Goal: Task Accomplishment & Management: Manage account settings

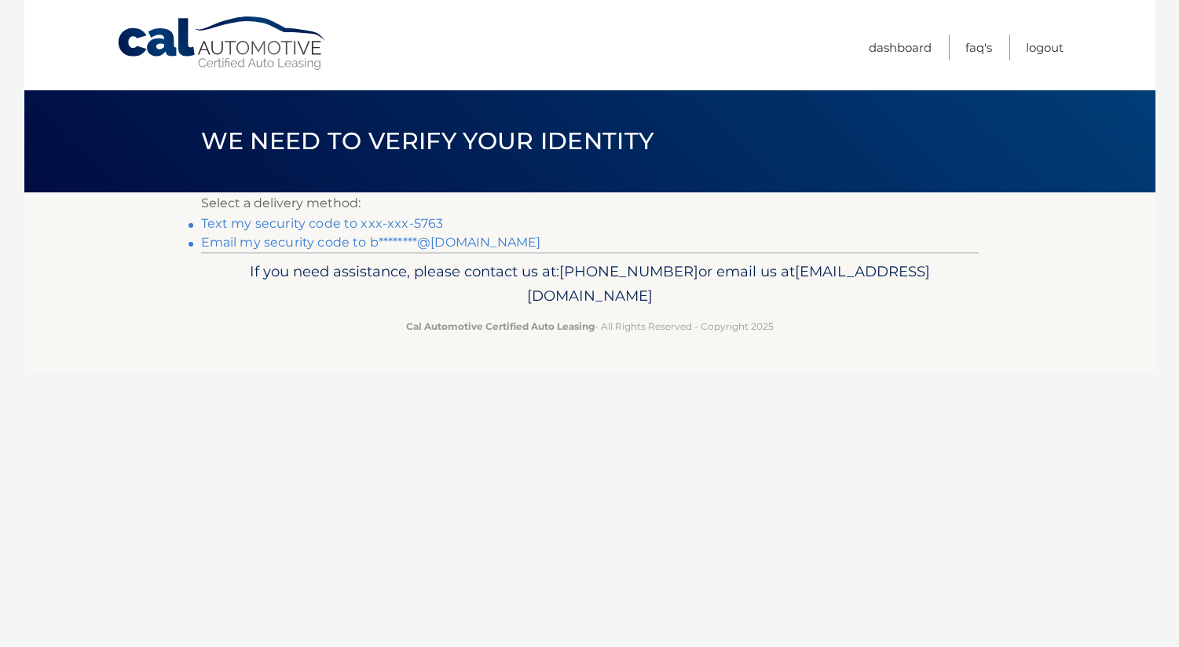
click at [340, 242] on link "Email my security code to b********@gmail.com" at bounding box center [371, 242] width 340 height 15
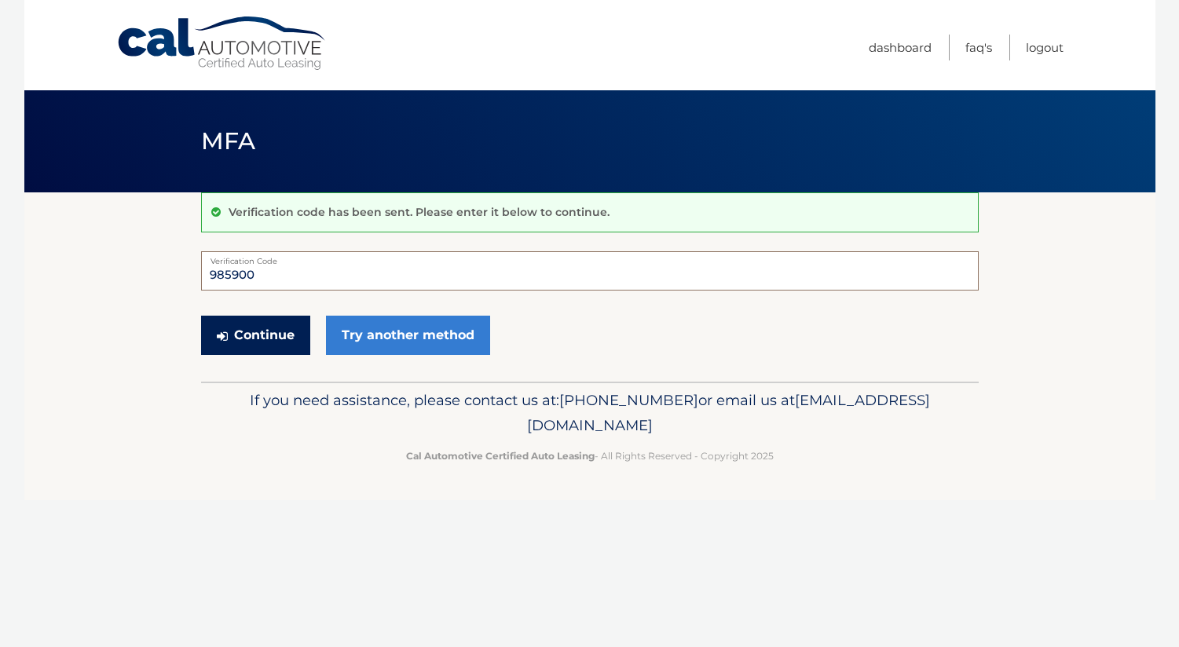
type input "985900"
click at [280, 334] on button "Continue" at bounding box center [255, 335] width 109 height 39
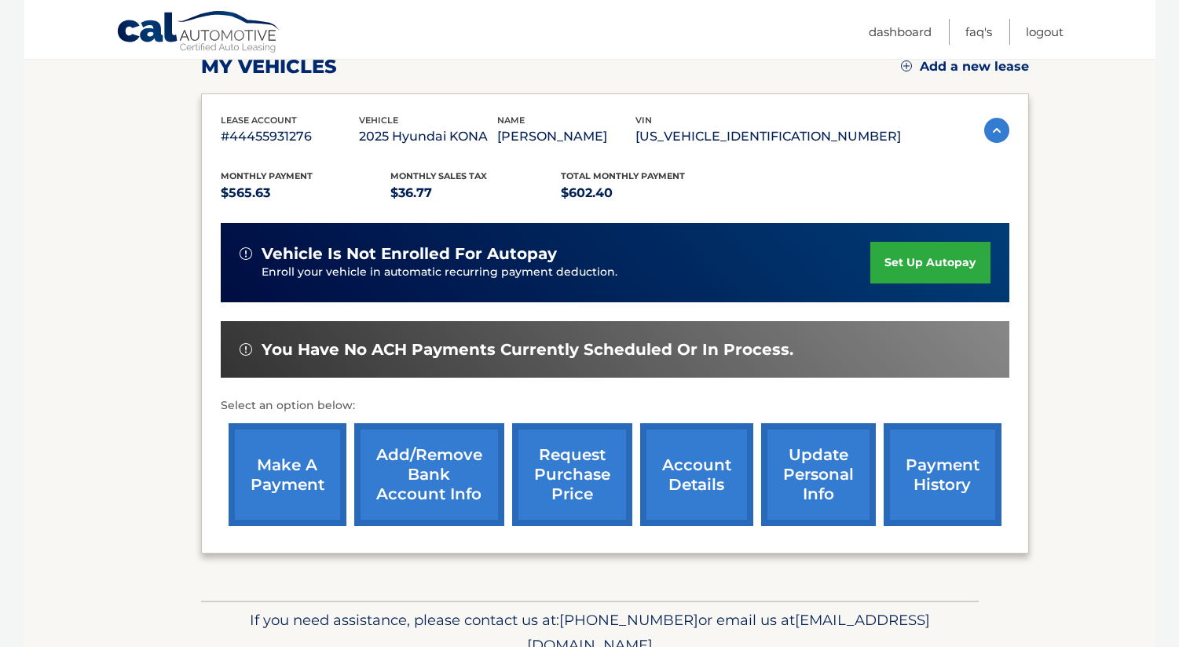
scroll to position [221, 0]
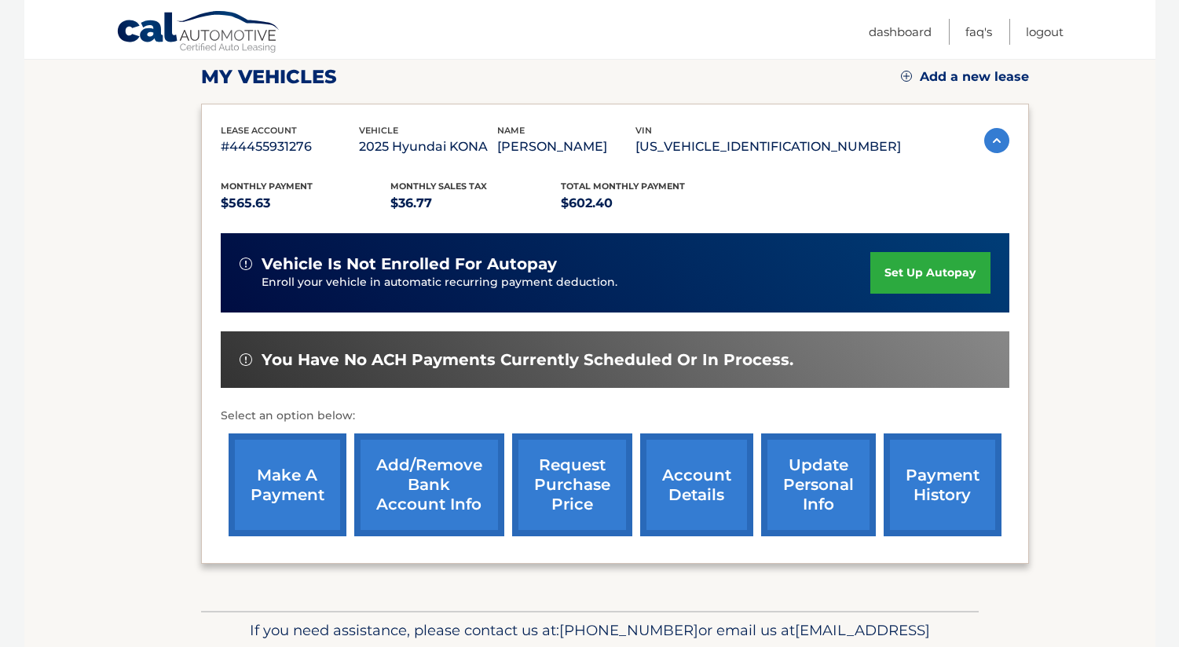
click at [902, 477] on link "payment history" at bounding box center [943, 485] width 118 height 103
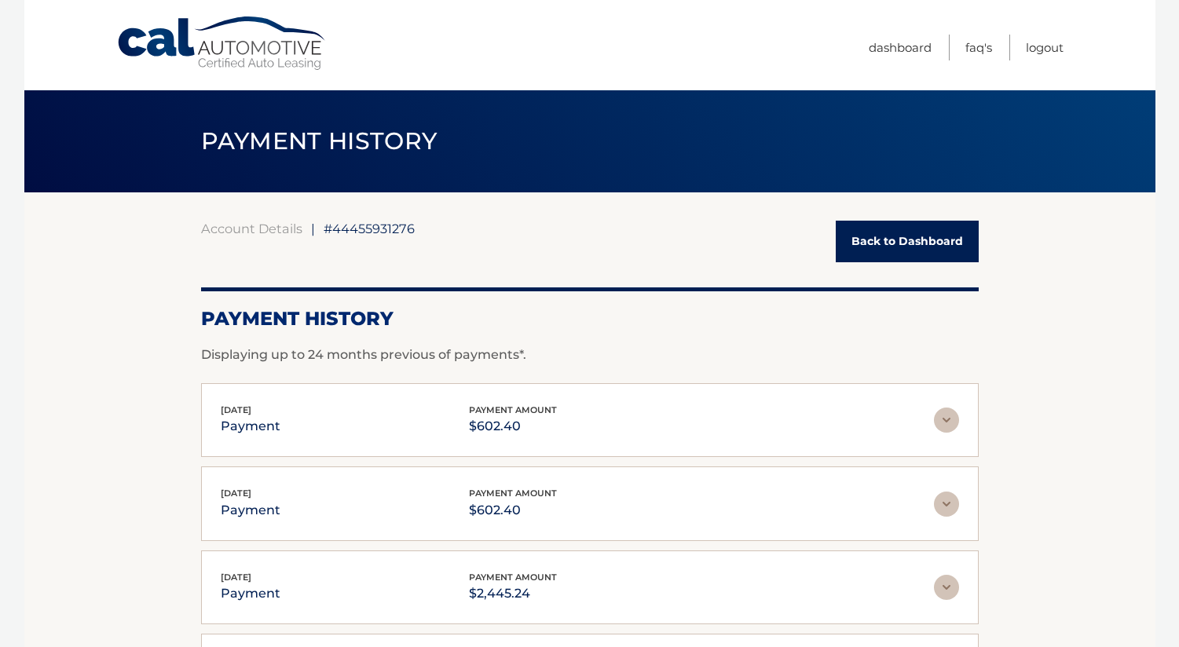
click at [891, 237] on link "Back to Dashboard" at bounding box center [907, 242] width 143 height 42
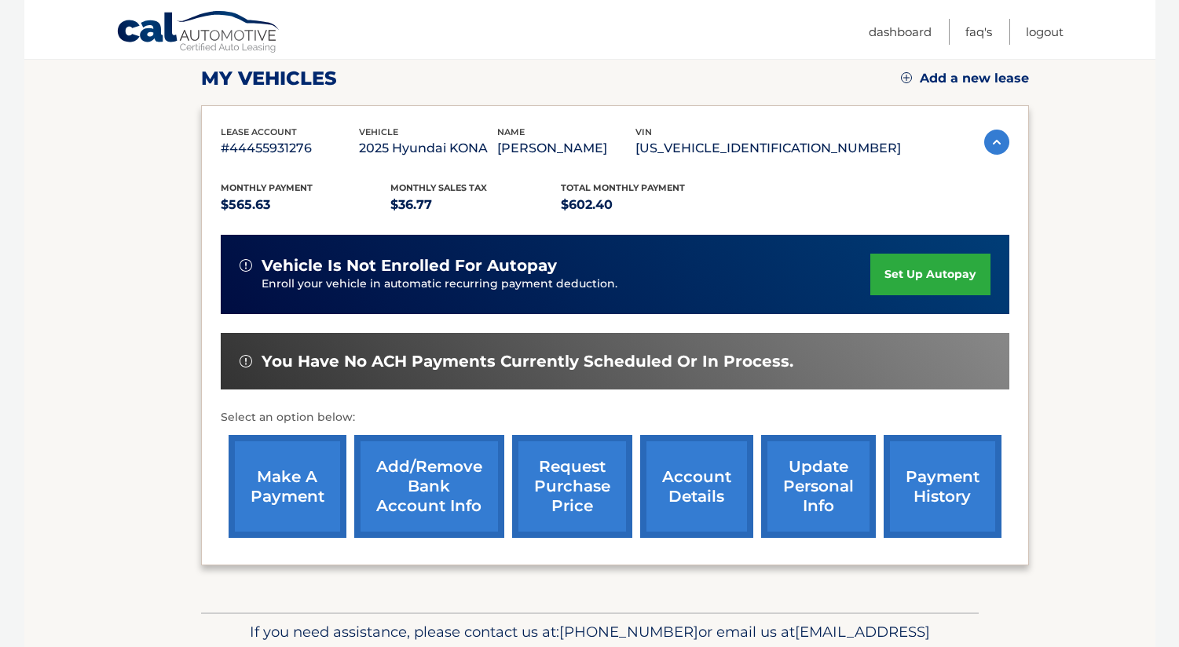
scroll to position [222, 0]
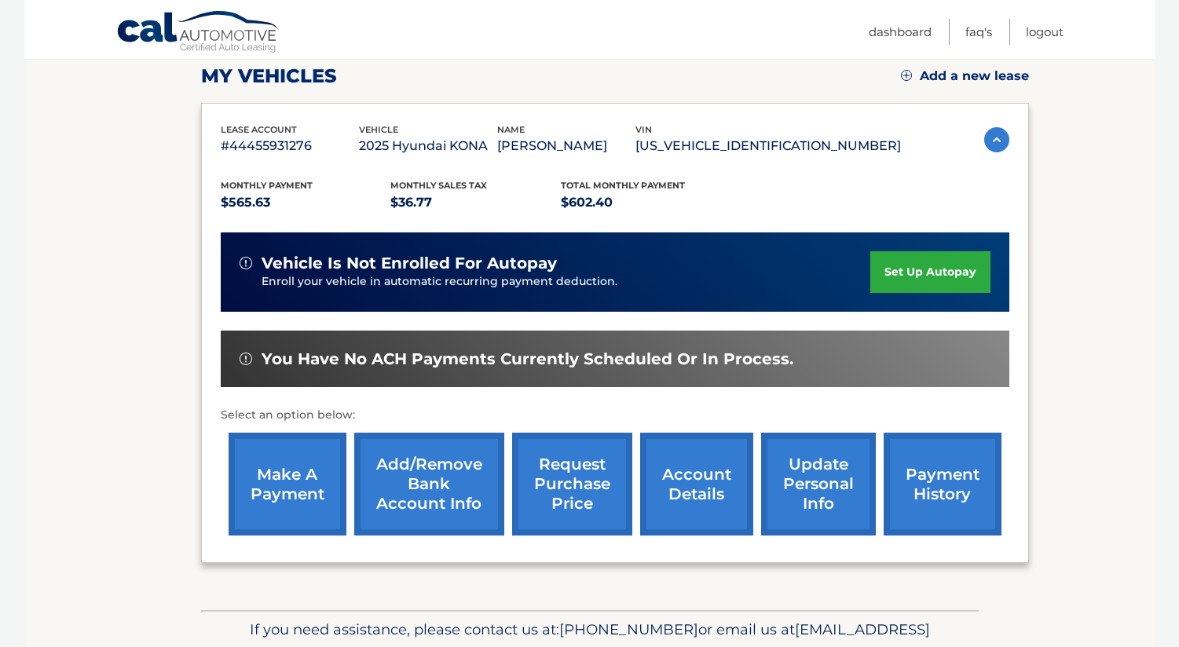
click at [691, 484] on link "account details" at bounding box center [696, 484] width 113 height 103
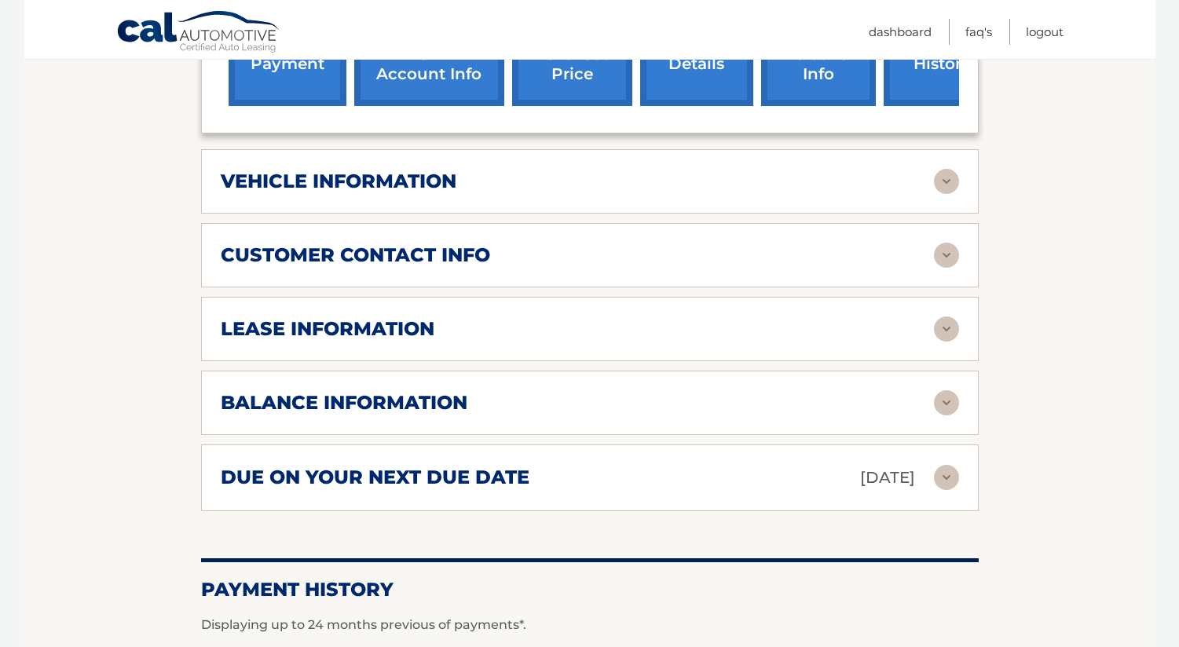
scroll to position [697, 0]
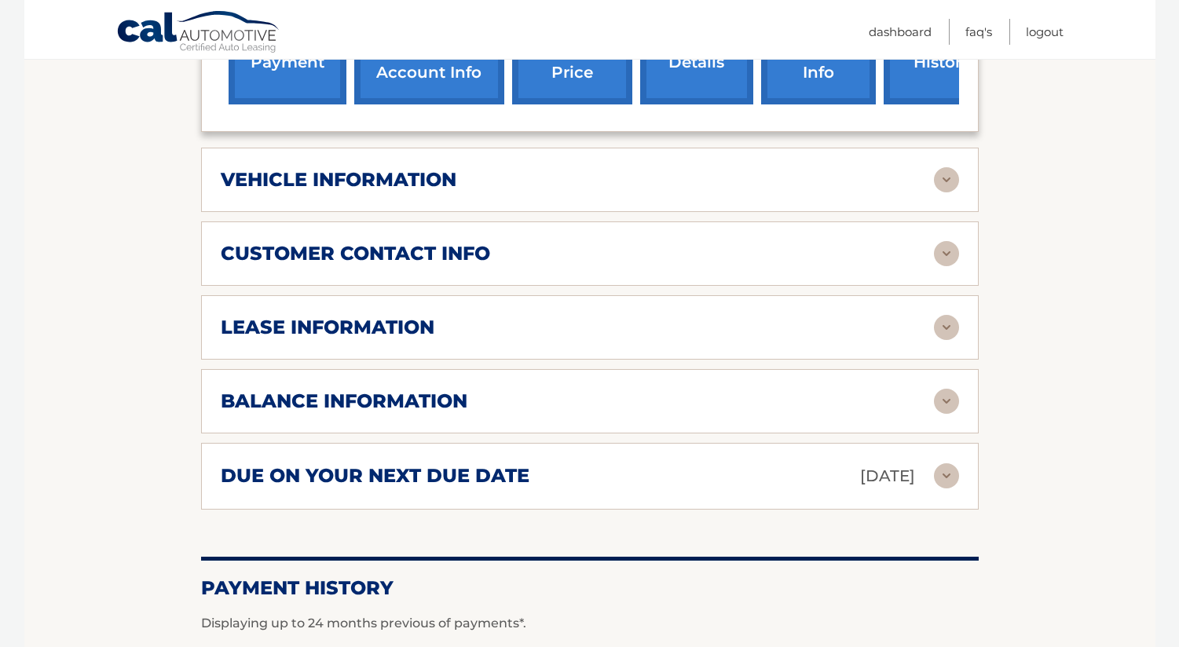
click at [946, 389] on img at bounding box center [946, 401] width 25 height 25
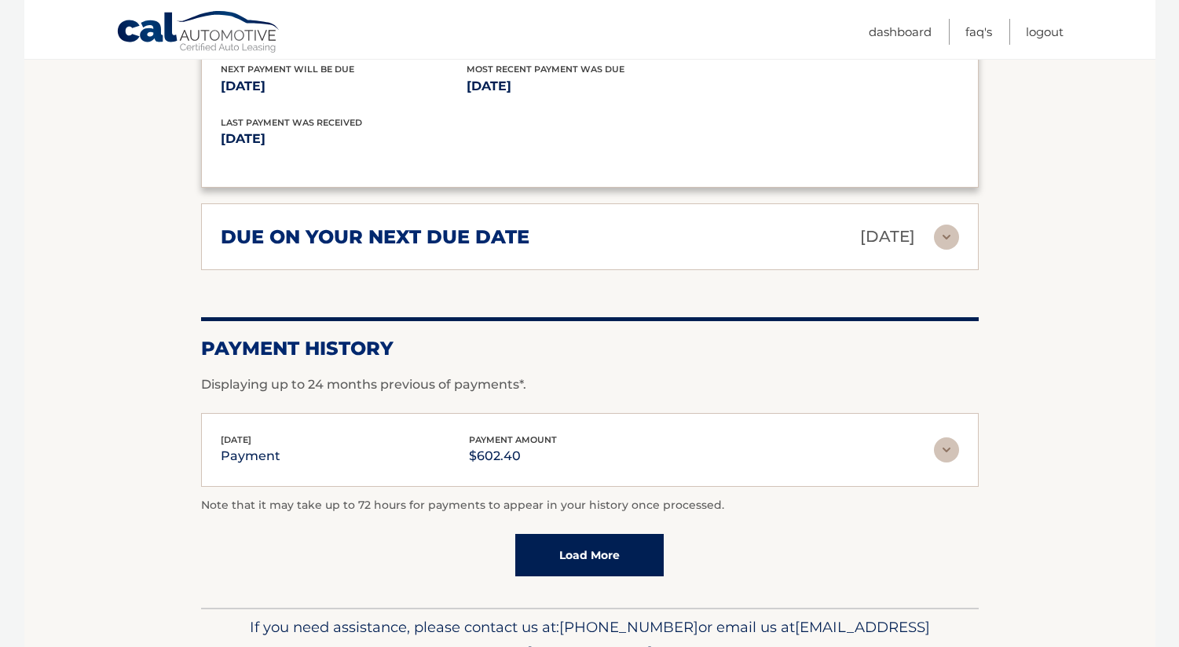
scroll to position [1129, 0]
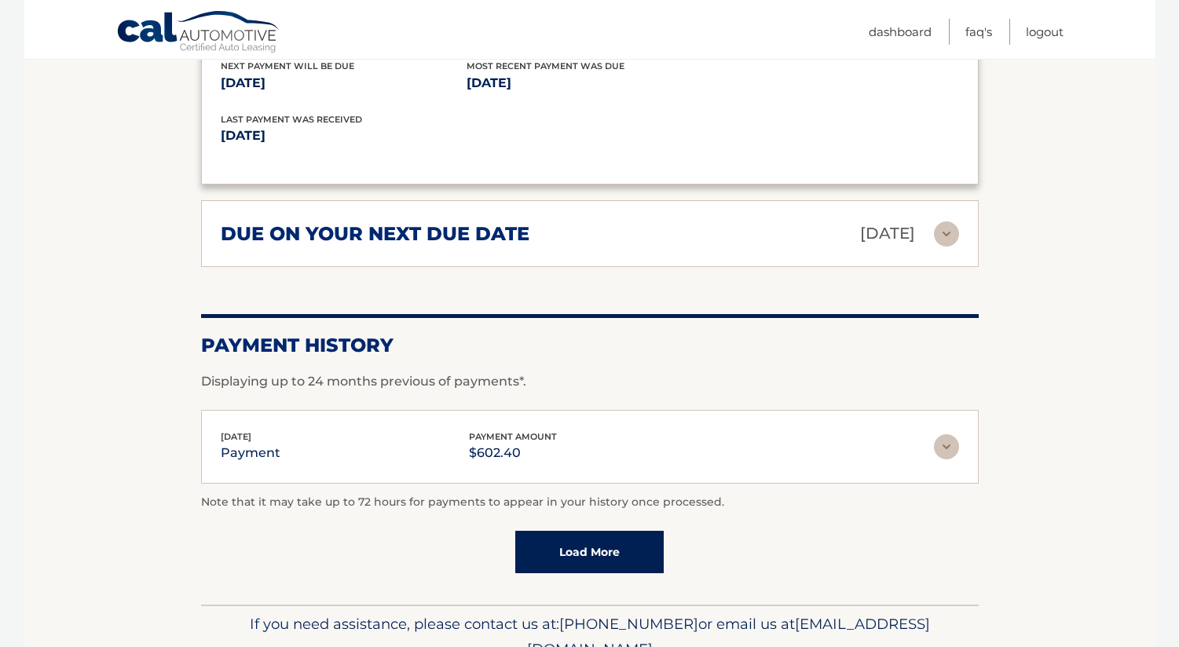
click at [582, 531] on link "Load More" at bounding box center [589, 552] width 148 height 42
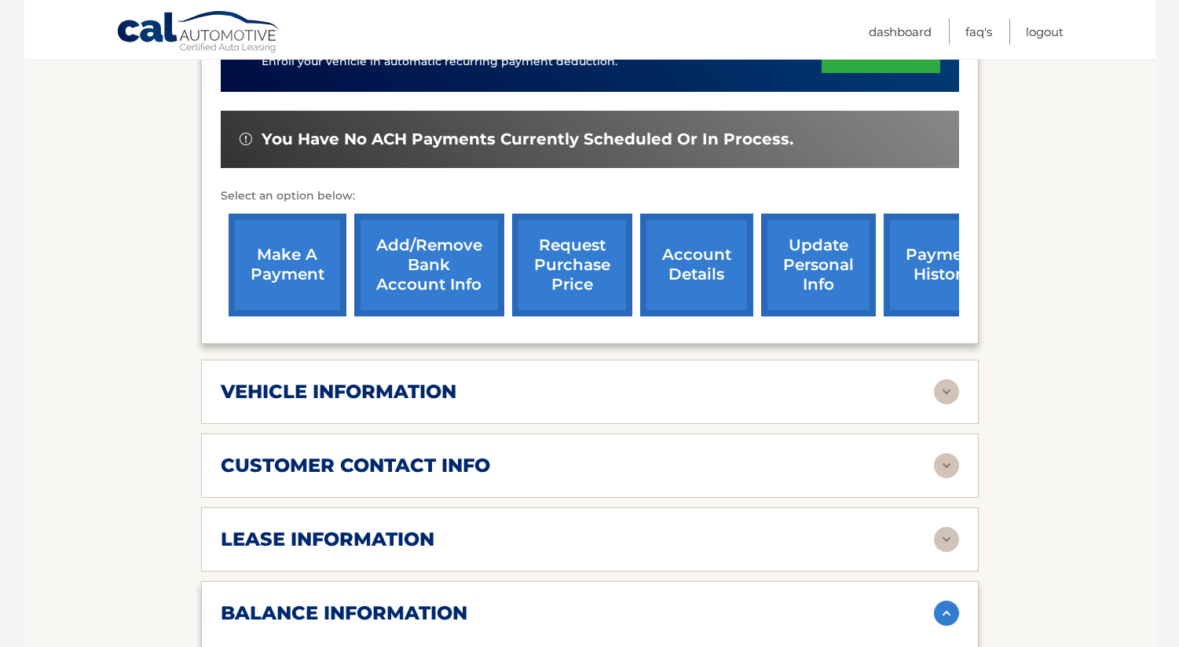
scroll to position [484, 0]
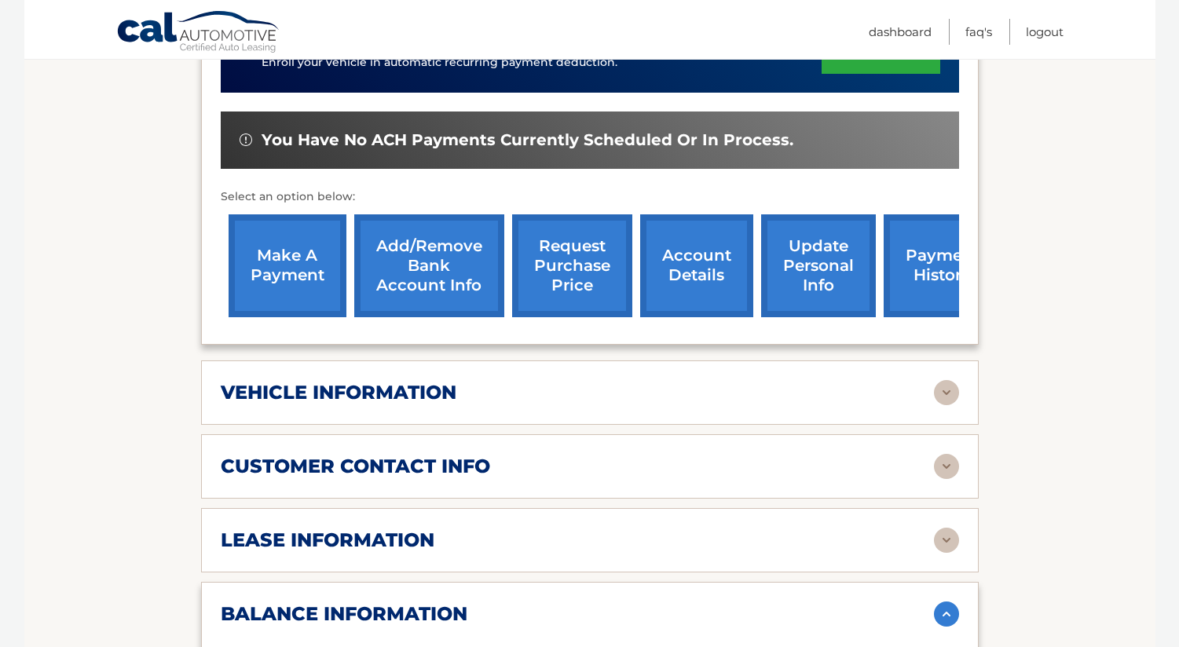
click at [576, 272] on link "request purchase price" at bounding box center [572, 265] width 120 height 103
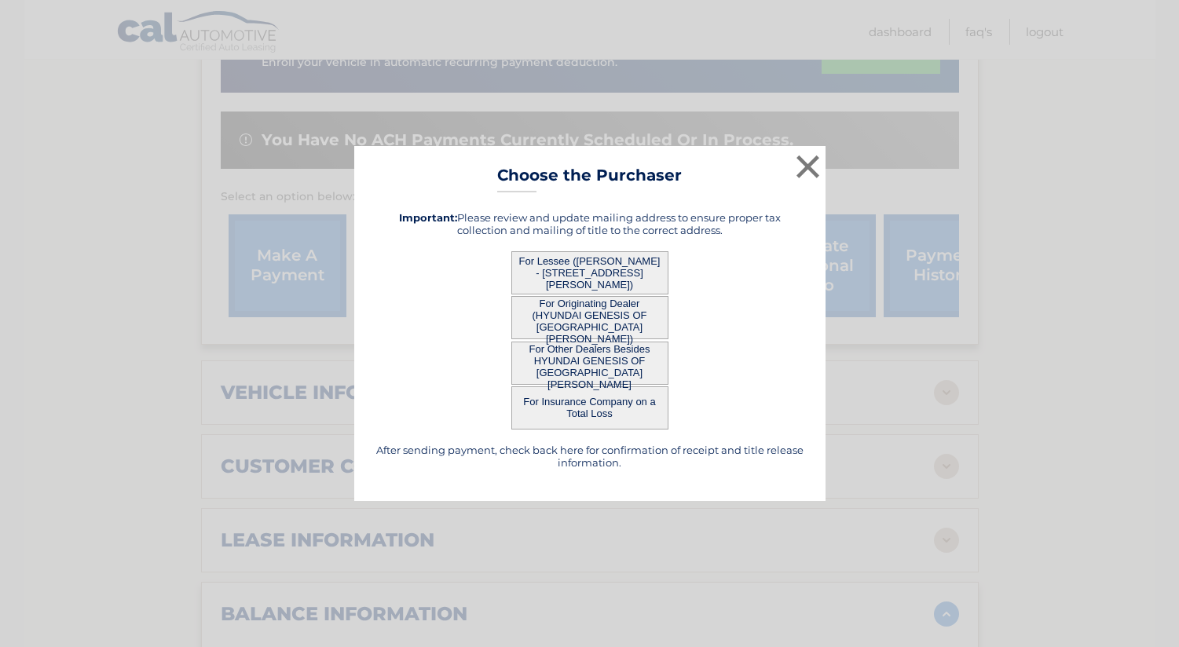
click at [621, 271] on button "For Lessee ([PERSON_NAME] - [STREET_ADDRESS][PERSON_NAME])" at bounding box center [589, 272] width 157 height 43
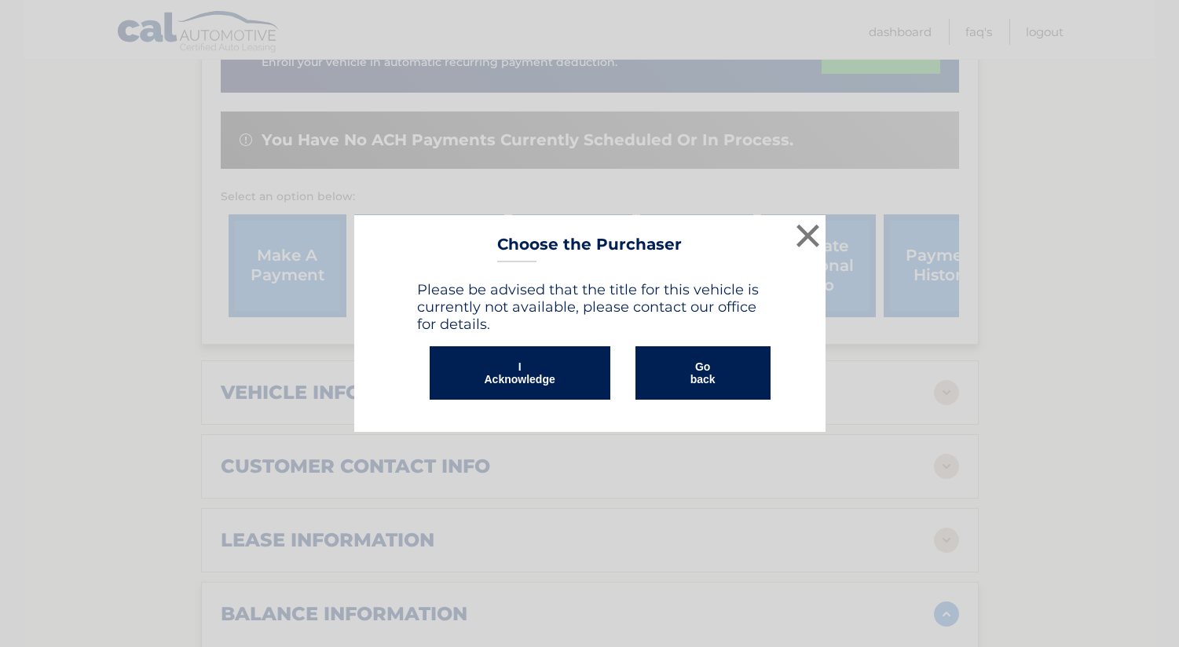
click at [558, 366] on button "I Acknowledge" at bounding box center [520, 372] width 181 height 53
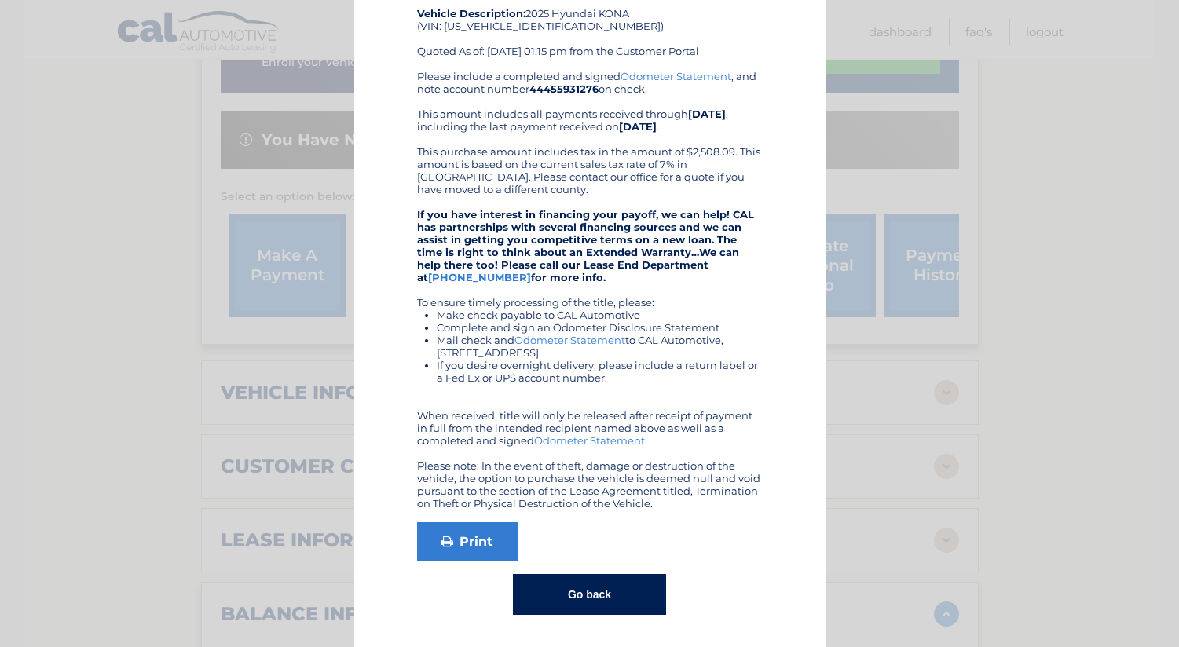
scroll to position [113, 0]
click at [475, 547] on link "Print" at bounding box center [467, 542] width 101 height 39
click at [578, 589] on button "Go back" at bounding box center [589, 595] width 153 height 41
click at [572, 595] on button "Go back" at bounding box center [589, 595] width 153 height 41
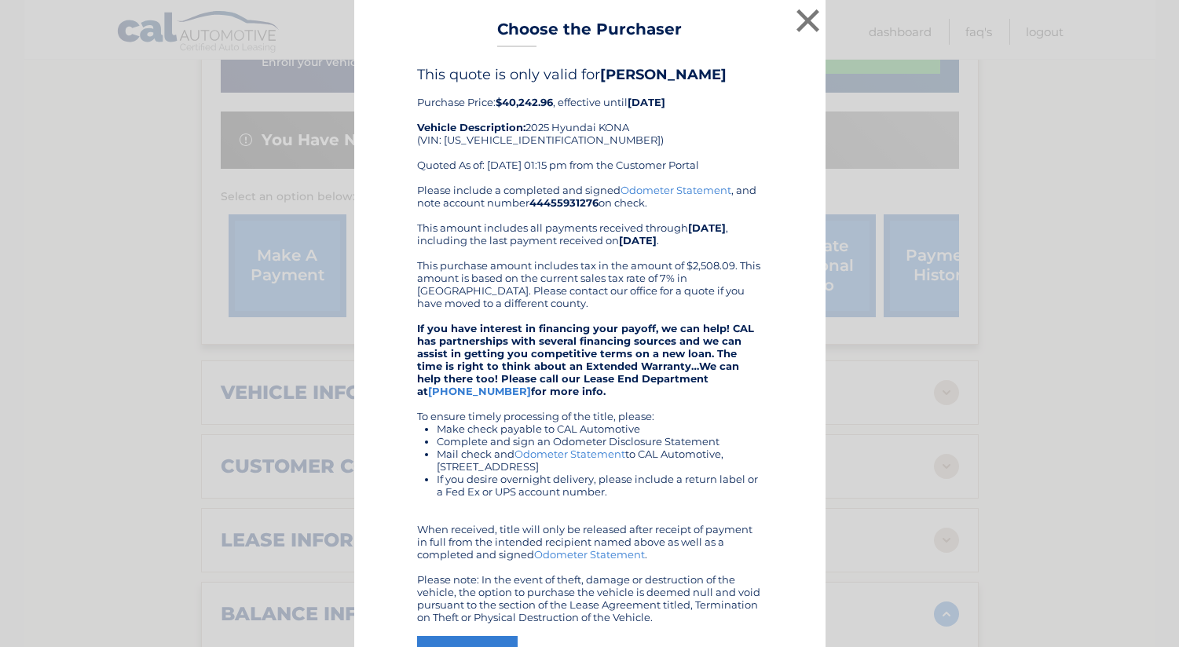
scroll to position [0, 0]
click at [806, 27] on button "×" at bounding box center [807, 20] width 31 height 31
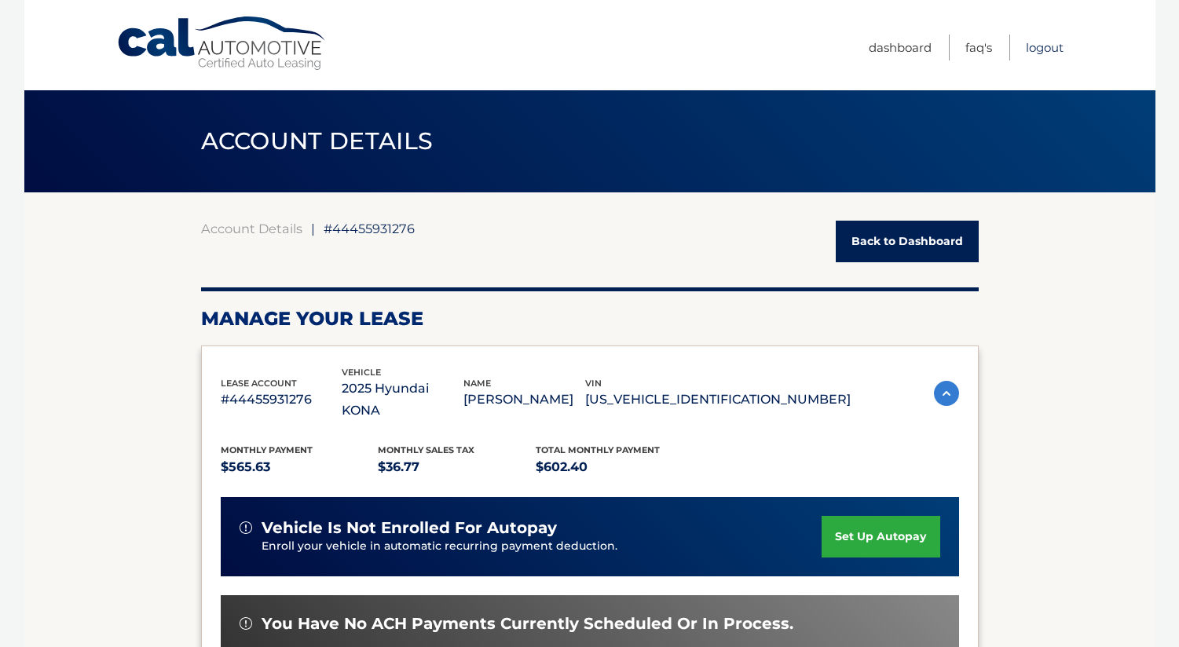
click at [1048, 51] on link "Logout" at bounding box center [1045, 48] width 38 height 26
